Goal: Task Accomplishment & Management: Complete application form

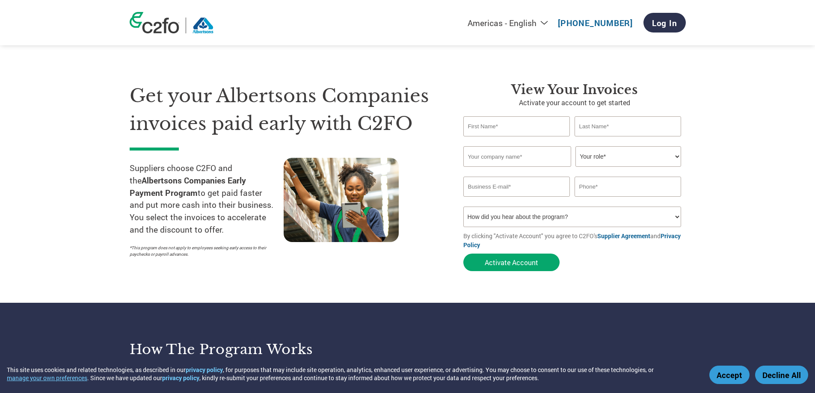
click at [487, 127] on input "text" at bounding box center [516, 126] width 107 height 20
type input "[PERSON_NAME]"
type input "Ability & Drive, LLC"
type input "[PERSON_NAME][EMAIL_ADDRESS][DOMAIN_NAME]"
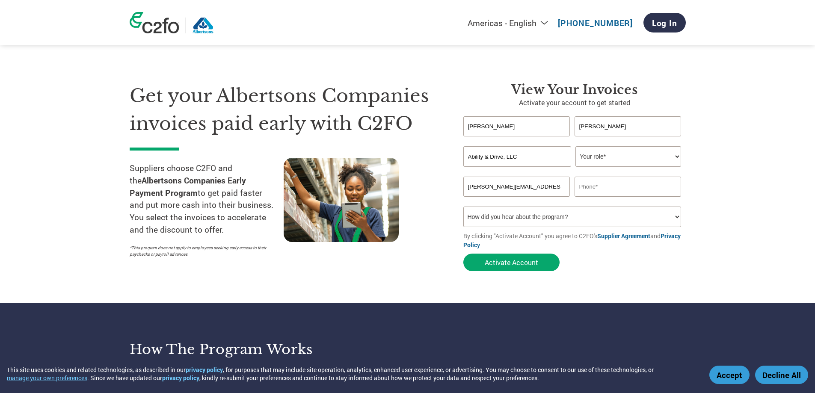
type input "9733311429"
click at [615, 156] on select "Your role* CFO Controller Credit Manager Finance Director Treasurer CEO Preside…" at bounding box center [628, 156] width 106 height 21
select select "OWNER_FOUNDER"
click at [575, 146] on select "Your role* CFO Controller Credit Manager Finance Director Treasurer CEO Preside…" at bounding box center [628, 156] width 106 height 21
click at [496, 216] on select "How did you hear about the program? Received a letter Email Social Media Online…" at bounding box center [572, 217] width 218 height 21
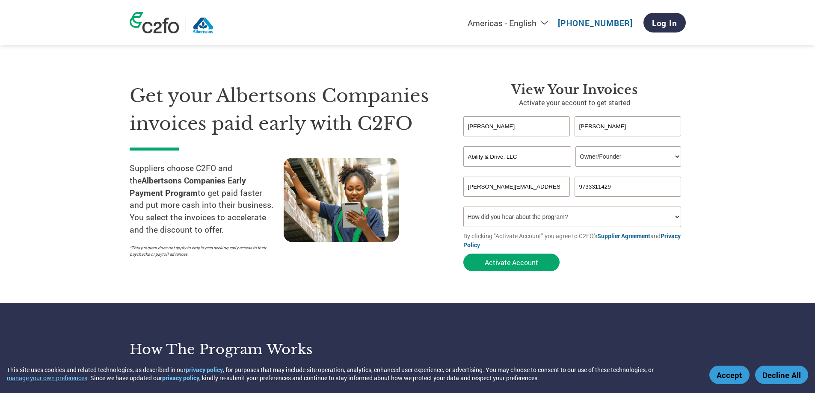
select select "Email"
click at [463, 207] on select "How did you hear about the program? Received a letter Email Social Media Online…" at bounding box center [572, 217] width 218 height 21
click at [495, 265] on button "Activate Account" at bounding box center [511, 263] width 96 height 18
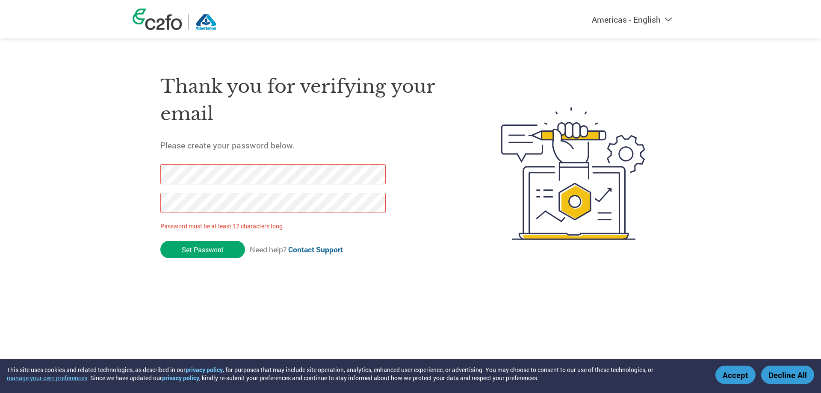
click at [158, 173] on div "Thank you for verifying your email Please create your password below. Password …" at bounding box center [411, 173] width 556 height 227
click at [135, 204] on div "Thank you for verifying your email Please create your password below. Password …" at bounding box center [411, 173] width 556 height 227
click at [206, 253] on input "Set Password" at bounding box center [202, 250] width 85 height 18
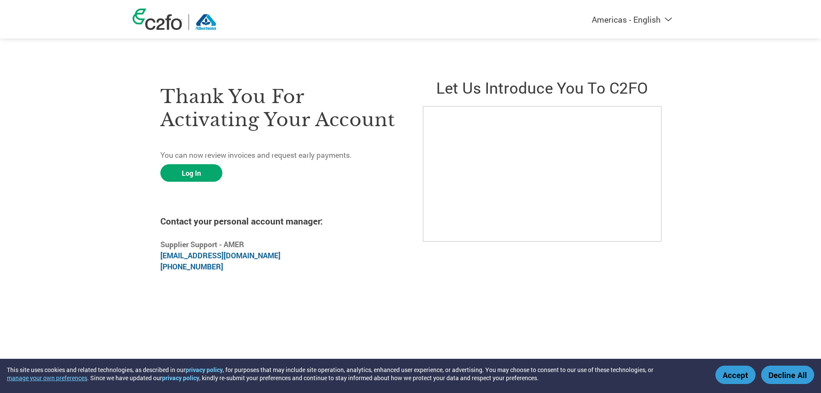
click at [198, 170] on link "Log In" at bounding box center [191, 173] width 62 height 18
